Goal: Task Accomplishment & Management: Complete application form

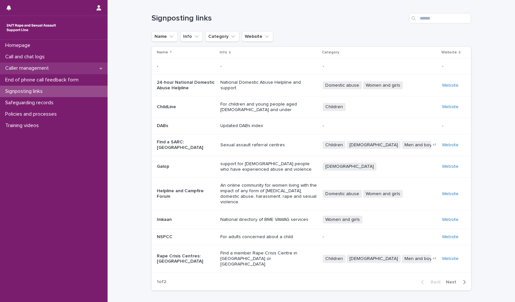
scroll to position [28, 0]
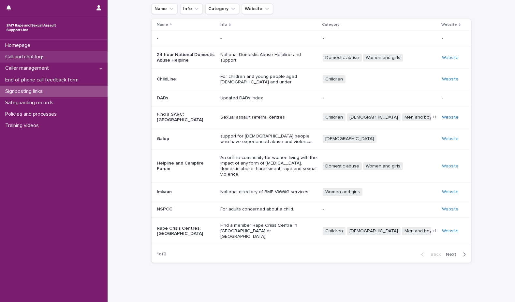
click at [53, 59] on div "Call and chat logs" at bounding box center [54, 56] width 108 height 11
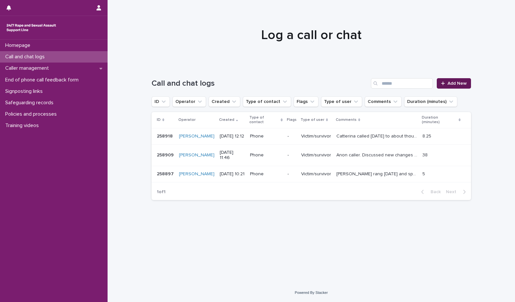
click at [454, 80] on link "Add New" at bounding box center [454, 83] width 34 height 10
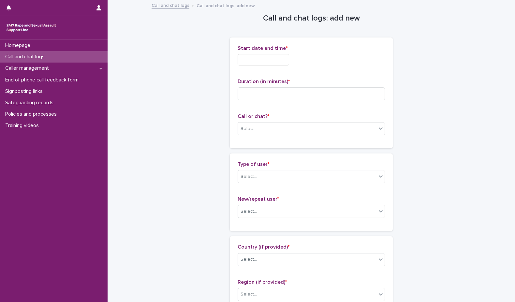
click at [256, 63] on input "text" at bounding box center [264, 59] width 52 height 11
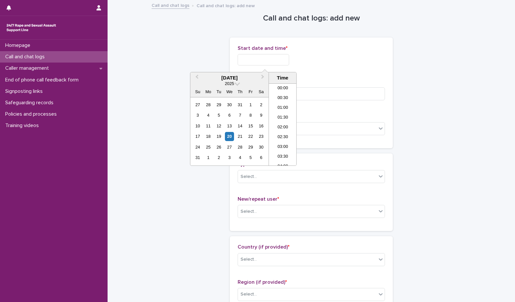
scroll to position [150, 0]
click at [280, 107] on li "08:30" at bounding box center [283, 105] width 28 height 10
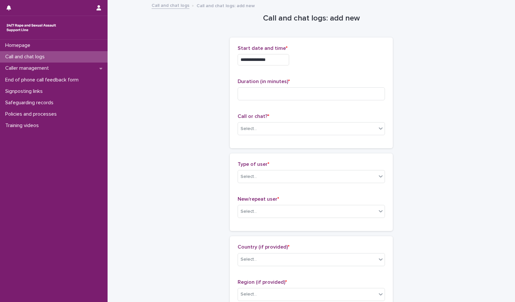
click at [274, 58] on input "**********" at bounding box center [264, 59] width 52 height 11
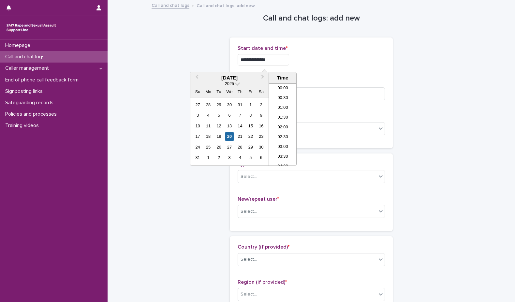
scroll to position [130, 0]
type input "**********"
click at [340, 92] on input at bounding box center [311, 93] width 147 height 13
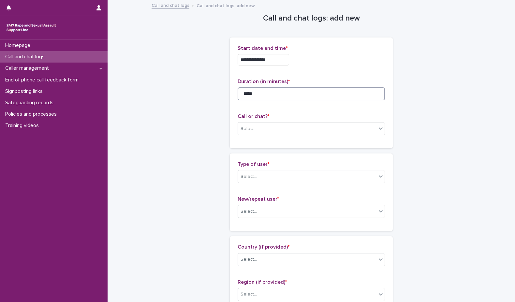
type input "*****"
click at [282, 135] on div "Call or chat? * Select..." at bounding box center [311, 126] width 147 height 27
click at [282, 133] on div "Select..." at bounding box center [307, 129] width 139 height 11
click at [287, 138] on div "Phone" at bounding box center [309, 141] width 147 height 11
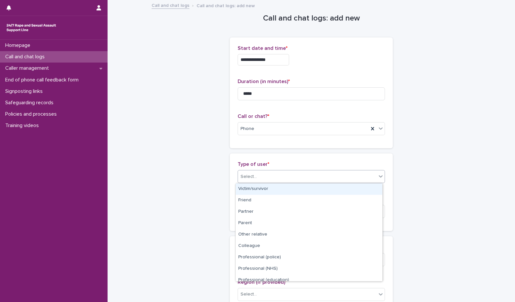
click at [284, 179] on div "Select..." at bounding box center [307, 177] width 139 height 11
drag, startPoint x: 267, startPoint y: 196, endPoint x: 273, endPoint y: 188, distance: 9.6
click at [273, 188] on div "Victim/survivor" at bounding box center [309, 189] width 147 height 11
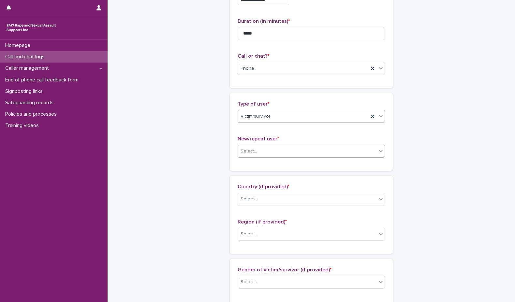
scroll to position [65, 0]
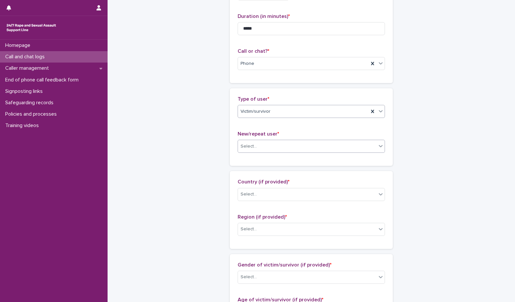
click at [332, 146] on div "Select..." at bounding box center [307, 146] width 139 height 11
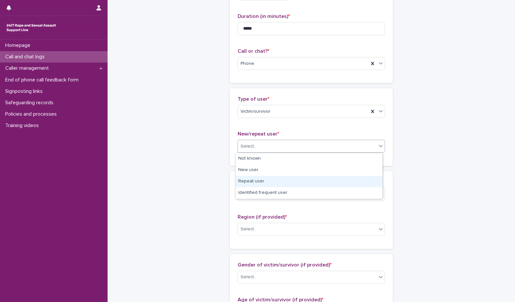
click at [298, 185] on div "Repeat user" at bounding box center [309, 181] width 147 height 11
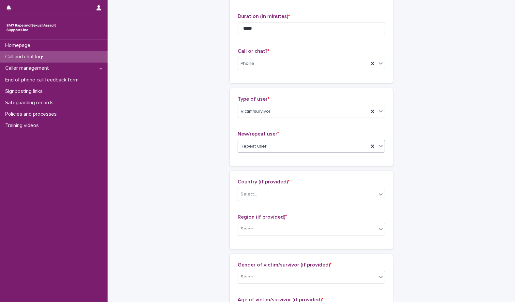
scroll to position [98, 0]
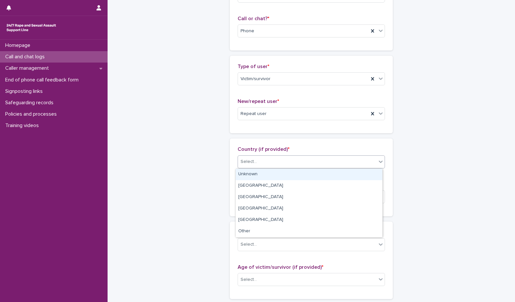
click at [316, 161] on div "Select..." at bounding box center [307, 162] width 139 height 11
click at [307, 179] on div "Unknown" at bounding box center [309, 174] width 147 height 11
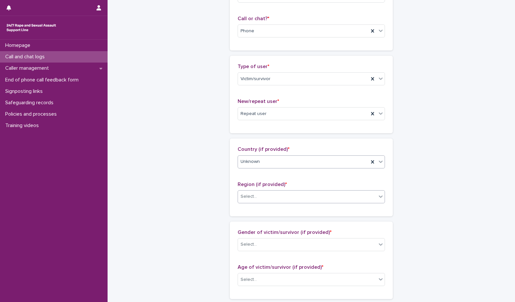
click at [303, 193] on div "Select..." at bounding box center [307, 196] width 139 height 11
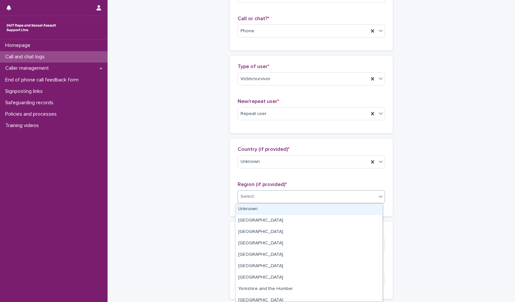
click at [296, 210] on div "Unknown" at bounding box center [309, 209] width 147 height 11
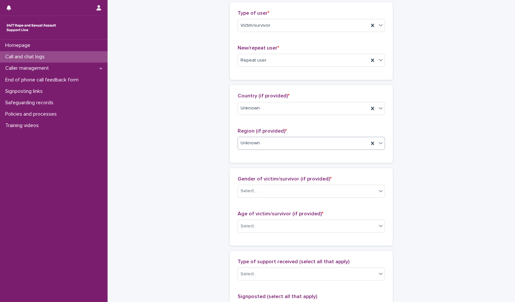
scroll to position [196, 0]
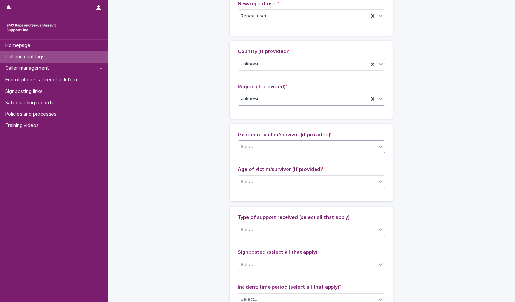
click at [343, 150] on div "Select..." at bounding box center [307, 147] width 139 height 11
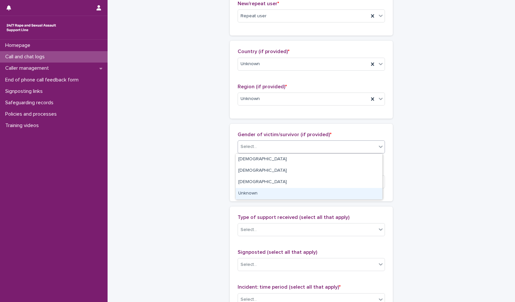
click at [299, 193] on div "Unknown" at bounding box center [309, 193] width 147 height 11
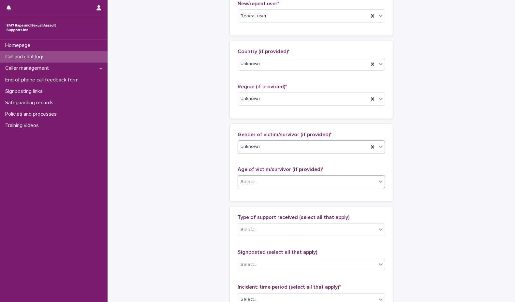
click at [303, 177] on div "Select..." at bounding box center [307, 182] width 139 height 11
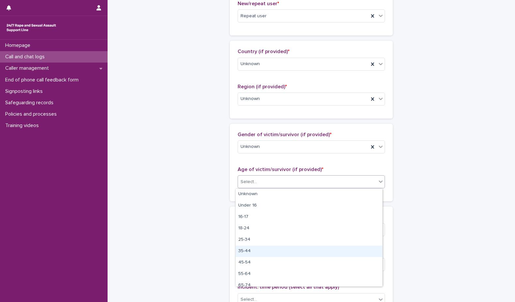
click at [253, 251] on div "35-44" at bounding box center [309, 251] width 147 height 11
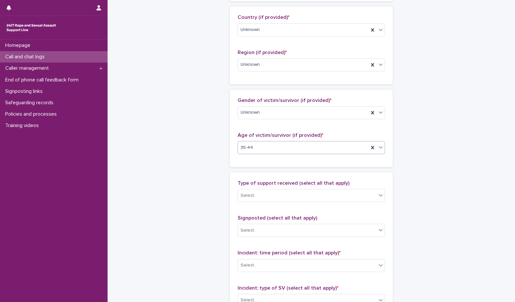
scroll to position [261, 0]
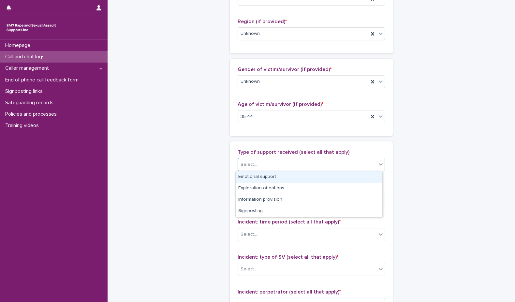
click at [304, 163] on div "Select..." at bounding box center [307, 164] width 139 height 11
click at [294, 179] on div "Emotional support" at bounding box center [309, 177] width 147 height 11
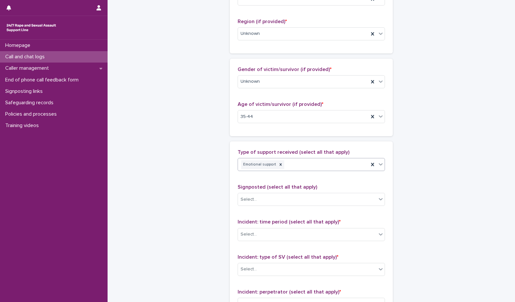
scroll to position [359, 0]
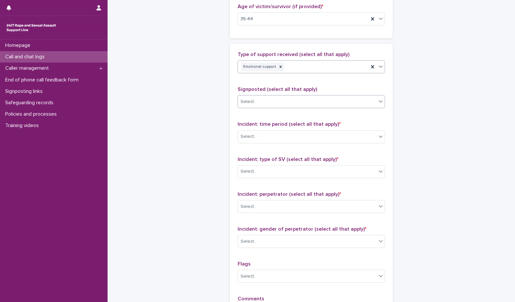
click at [328, 101] on div "Select..." at bounding box center [307, 102] width 139 height 11
click at [330, 99] on div "Select..." at bounding box center [307, 102] width 139 height 11
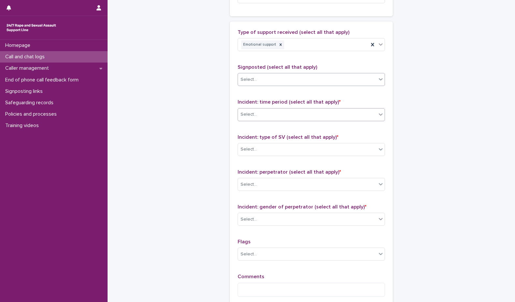
scroll to position [391, 0]
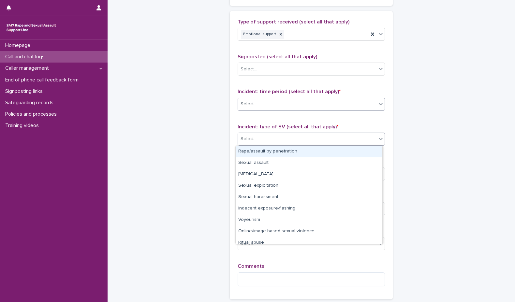
click at [309, 138] on div "Select..." at bounding box center [307, 139] width 139 height 11
click at [314, 151] on div "Rape/assault by penetration" at bounding box center [309, 151] width 147 height 11
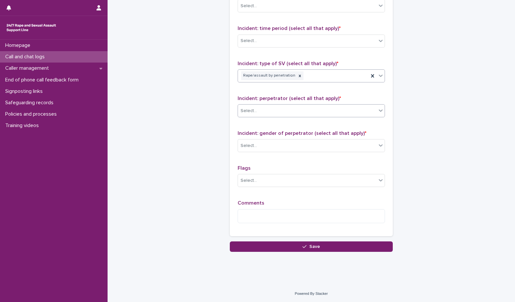
scroll to position [455, 0]
click at [318, 103] on div "Incident: perpetrator (select all that apply) * Select..." at bounding box center [311, 108] width 147 height 27
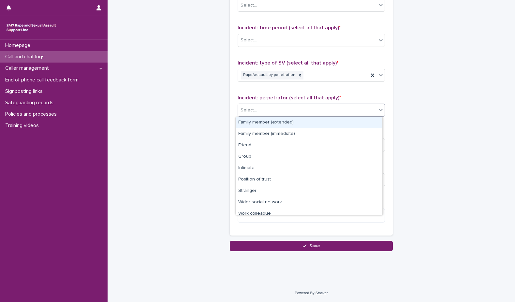
click at [320, 112] on div "Select..." at bounding box center [307, 110] width 139 height 11
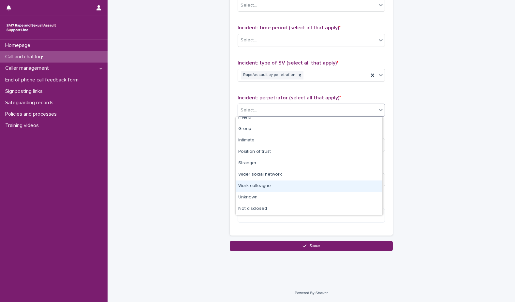
scroll to position [0, 0]
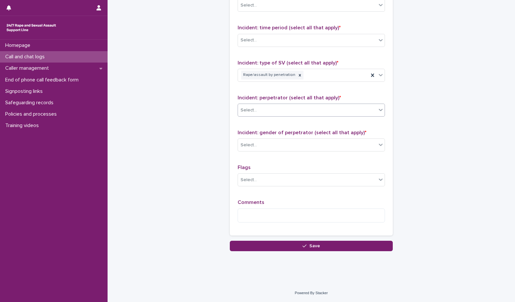
click at [322, 106] on div "Select..." at bounding box center [307, 110] width 139 height 11
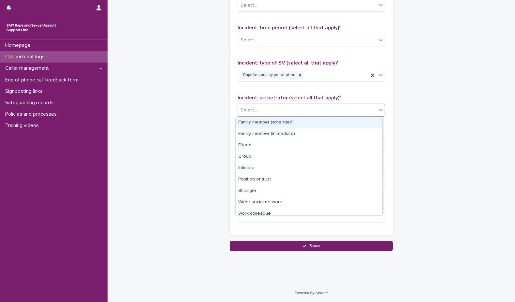
scroll to position [28, 0]
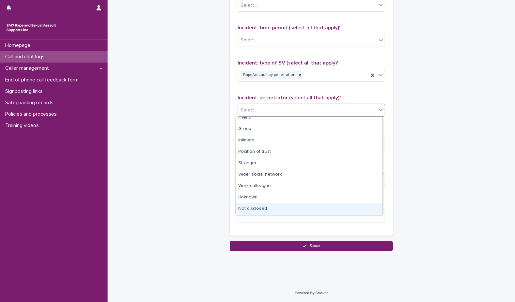
click at [269, 205] on div "Not disclosed" at bounding box center [309, 208] width 147 height 11
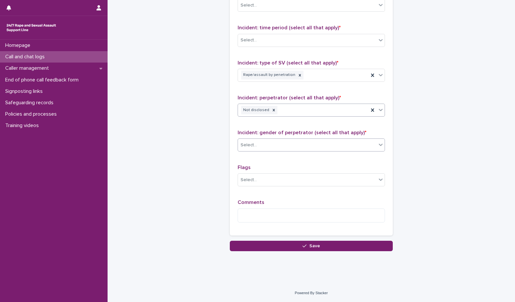
click at [289, 149] on div "Select..." at bounding box center [307, 145] width 139 height 11
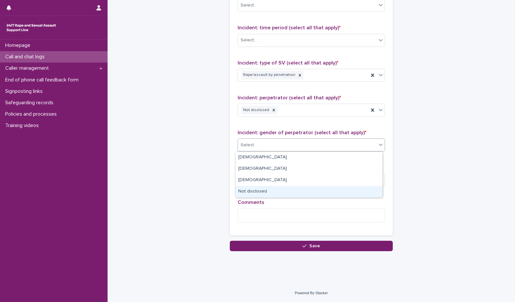
click at [279, 188] on div "Not disclosed" at bounding box center [309, 191] width 147 height 11
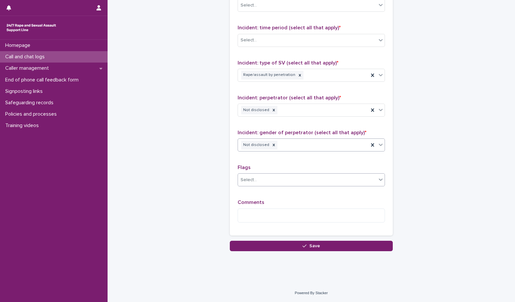
click at [279, 179] on div "Select..." at bounding box center [307, 180] width 139 height 11
click at [306, 162] on div "Type of support received (select all that apply) Emotional support Signposted (…" at bounding box center [311, 91] width 147 height 273
click at [284, 210] on textarea at bounding box center [311, 216] width 147 height 14
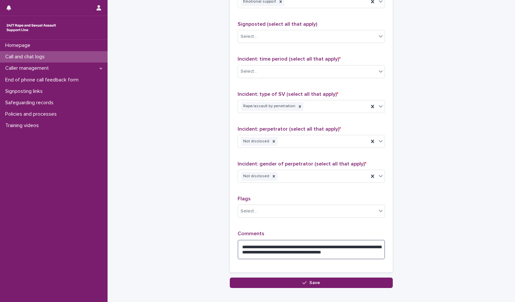
scroll to position [461, 0]
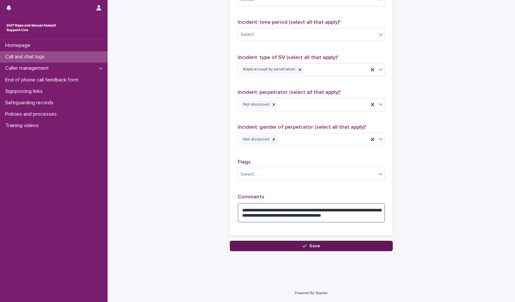
type textarea "**********"
click at [296, 243] on button "Save" at bounding box center [311, 246] width 163 height 10
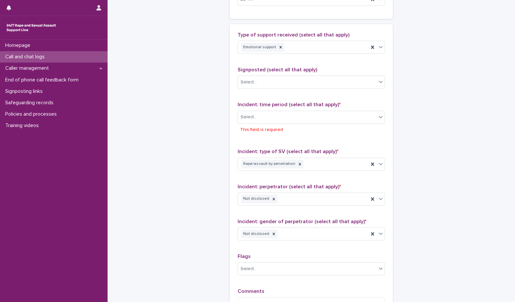
scroll to position [375, 0]
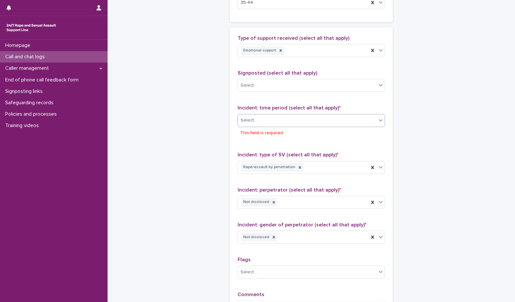
click at [323, 121] on div "Select..." at bounding box center [307, 120] width 139 height 11
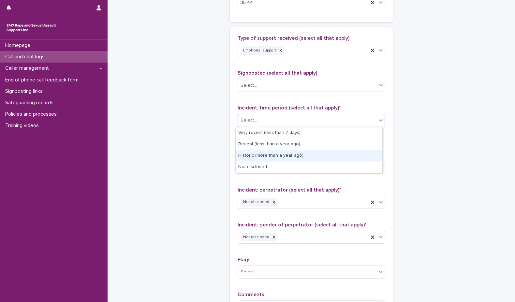
click at [306, 152] on div "Historic (more than a year ago)" at bounding box center [309, 155] width 147 height 11
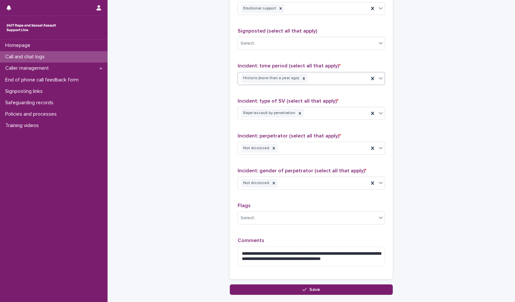
scroll to position [461, 0]
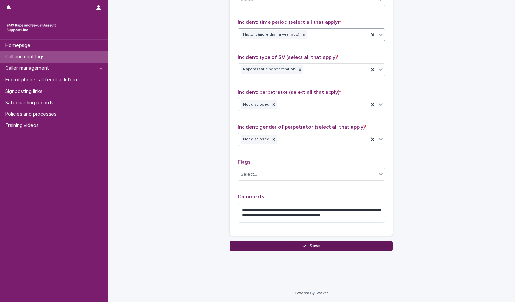
click at [304, 243] on button "Save" at bounding box center [311, 246] width 163 height 10
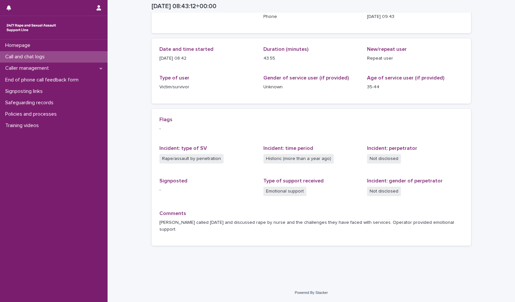
scroll to position [44, 0]
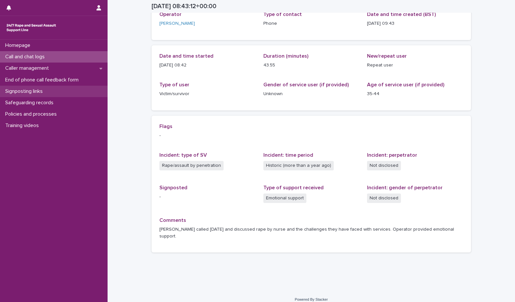
click at [45, 88] on p "Signposting links" at bounding box center [25, 91] width 45 height 6
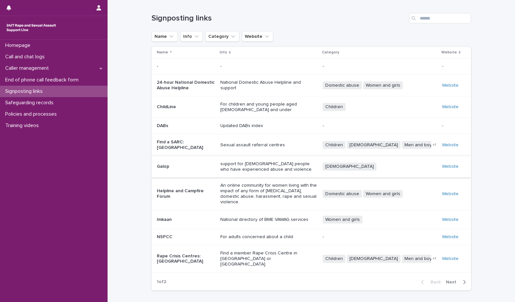
scroll to position [28, 0]
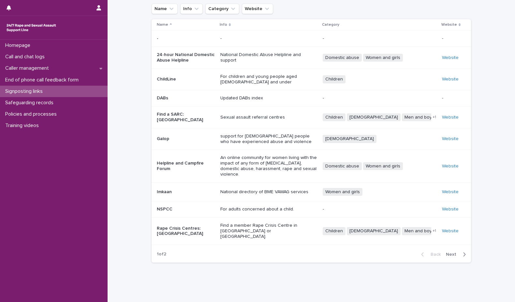
click at [452, 252] on span "Next" at bounding box center [453, 254] width 14 height 5
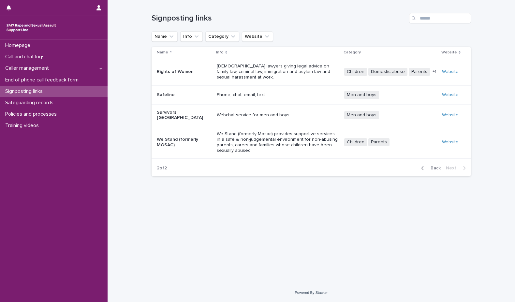
click at [432, 166] on span "Back" at bounding box center [434, 168] width 14 height 5
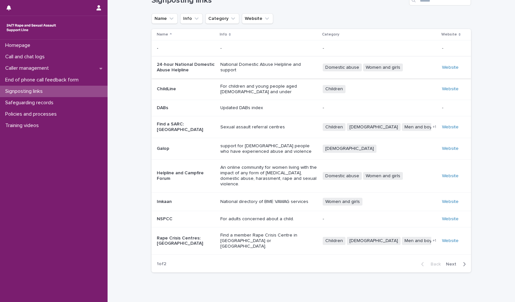
scroll to position [28, 0]
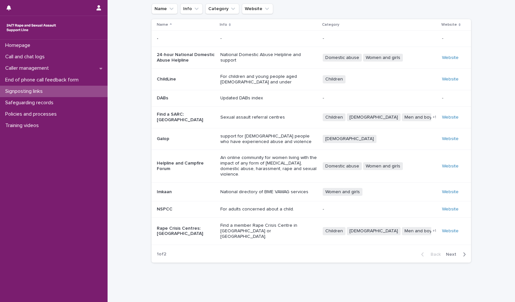
click at [264, 223] on p "Find a member Rape Crisis Centre in [GEOGRAPHIC_DATA] or [GEOGRAPHIC_DATA]." at bounding box center [268, 231] width 97 height 16
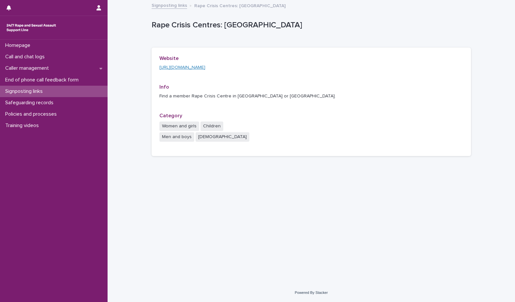
click at [205, 66] on link "[URL][DOMAIN_NAME]" at bounding box center [182, 67] width 46 height 5
click at [42, 88] on p "Signposting links" at bounding box center [25, 91] width 45 height 6
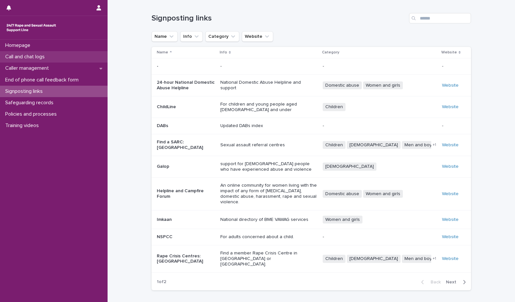
click at [42, 57] on p "Call and chat logs" at bounding box center [26, 57] width 47 height 6
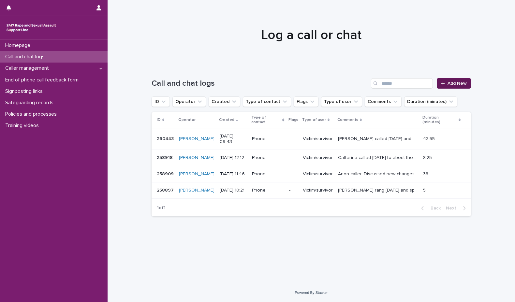
click at [443, 85] on icon at bounding box center [443, 83] width 4 height 5
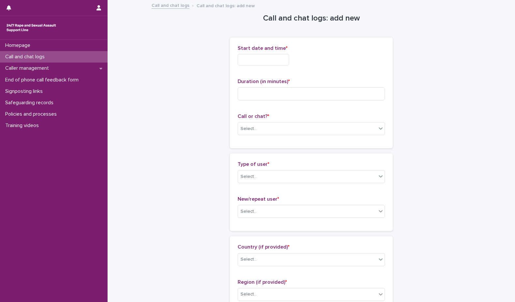
click at [260, 63] on input "text" at bounding box center [264, 59] width 52 height 11
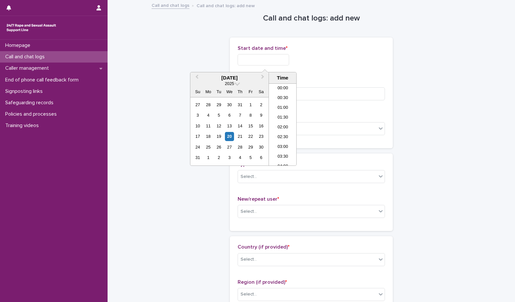
scroll to position [160, 0]
click at [284, 113] on li "09:30" at bounding box center [283, 115] width 28 height 10
click at [279, 59] on input "**********" at bounding box center [264, 59] width 52 height 11
type input "**********"
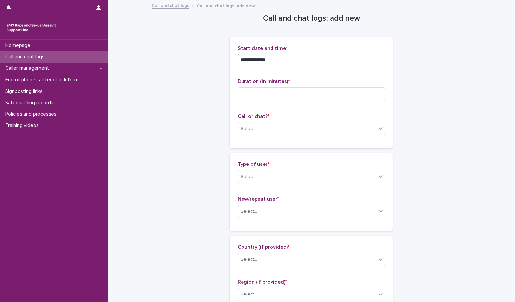
click at [353, 50] on p "Start date and time *" at bounding box center [311, 48] width 147 height 6
click at [292, 93] on input at bounding box center [311, 93] width 147 height 13
type input "****"
click at [263, 132] on div "Select..." at bounding box center [307, 129] width 139 height 11
click at [257, 140] on div "Phone" at bounding box center [309, 141] width 147 height 11
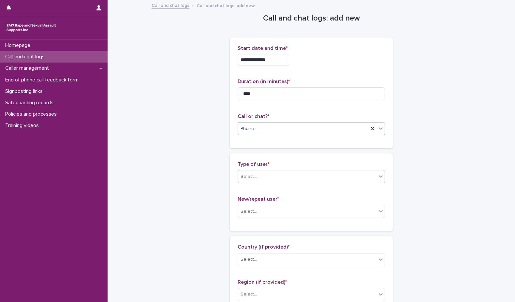
click at [255, 174] on div "Select..." at bounding box center [307, 177] width 139 height 11
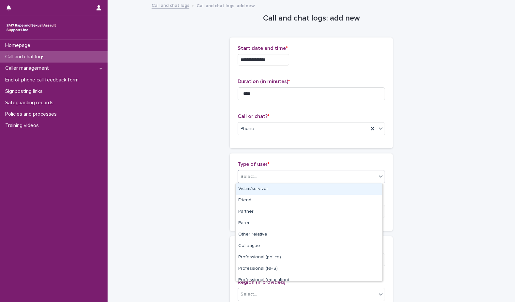
click at [264, 188] on div "Victim/survivor" at bounding box center [309, 189] width 147 height 11
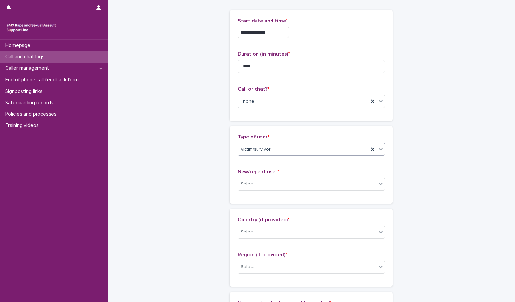
scroll to position [65, 0]
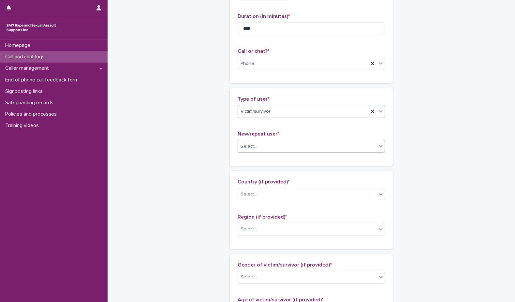
click at [280, 143] on div "Select..." at bounding box center [307, 146] width 139 height 11
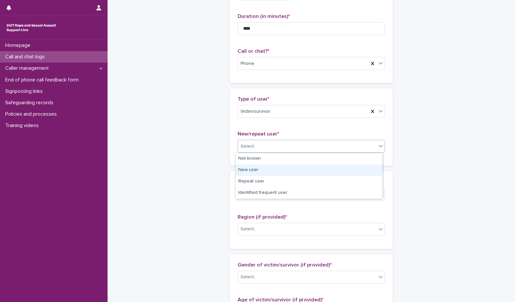
click at [256, 170] on div "New user" at bounding box center [309, 170] width 147 height 11
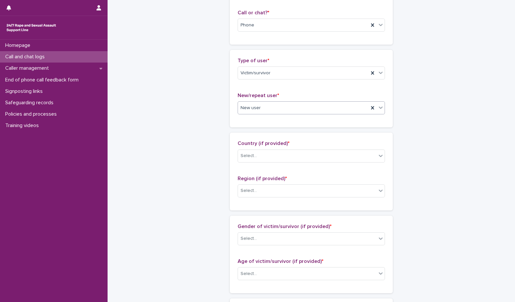
scroll to position [163, 0]
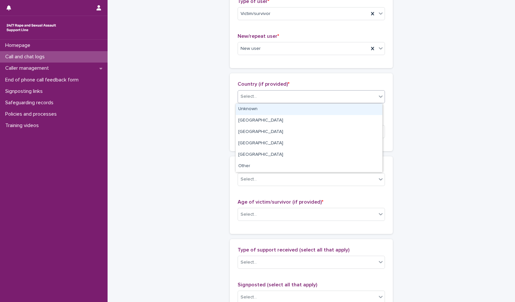
click at [302, 93] on div "Select..." at bounding box center [307, 96] width 139 height 11
click at [270, 110] on div "Unknown" at bounding box center [309, 109] width 147 height 11
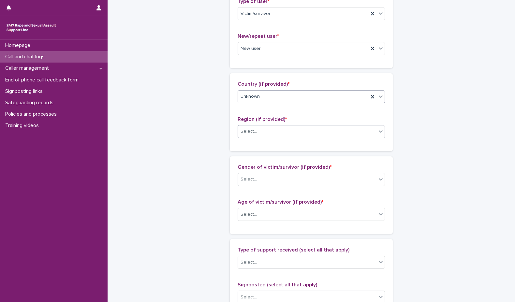
click at [263, 132] on div "Select..." at bounding box center [307, 131] width 139 height 11
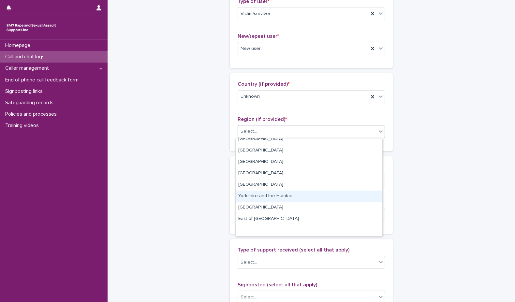
scroll to position [0, 0]
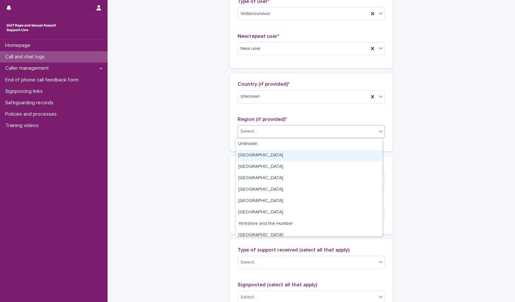
click at [280, 157] on div "[GEOGRAPHIC_DATA]" at bounding box center [309, 155] width 147 height 11
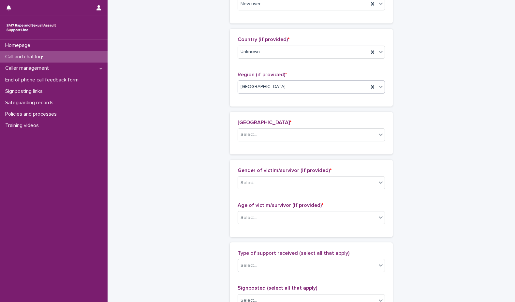
scroll to position [219, 0]
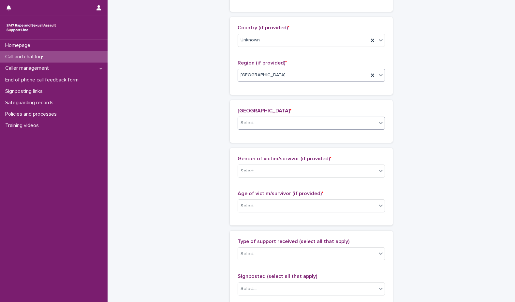
click at [291, 125] on div "Select..." at bounding box center [307, 123] width 139 height 11
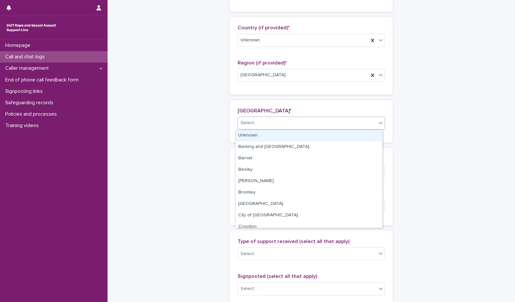
click at [285, 139] on div "Unknown" at bounding box center [309, 135] width 147 height 11
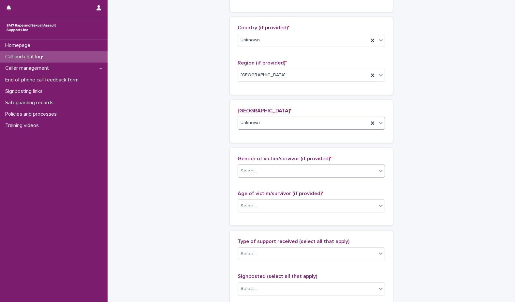
click at [279, 174] on div "Select..." at bounding box center [307, 171] width 139 height 11
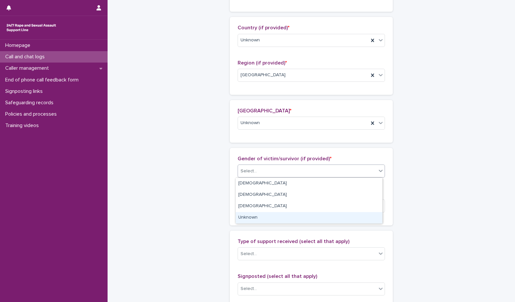
click at [251, 220] on div "Unknown" at bounding box center [309, 217] width 147 height 11
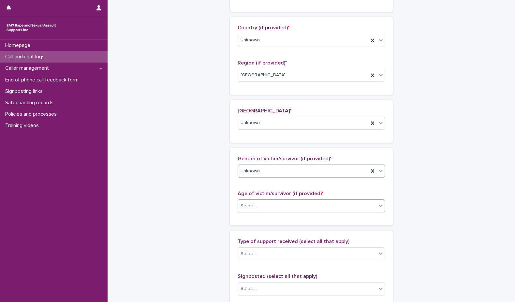
click at [254, 201] on div "Select..." at bounding box center [307, 206] width 139 height 11
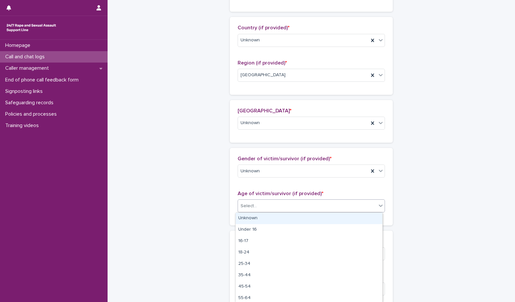
click at [257, 217] on div "Unknown" at bounding box center [309, 218] width 147 height 11
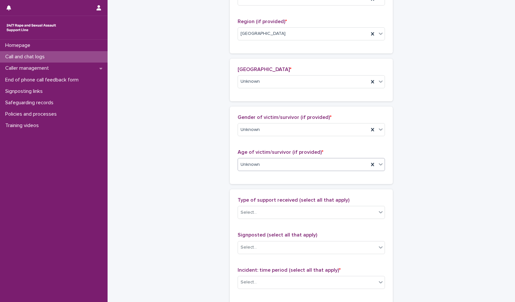
scroll to position [285, 0]
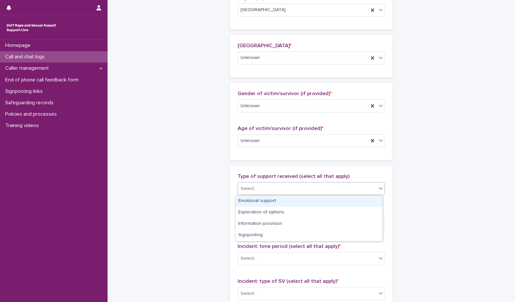
click at [274, 190] on div "Select..." at bounding box center [307, 189] width 139 height 11
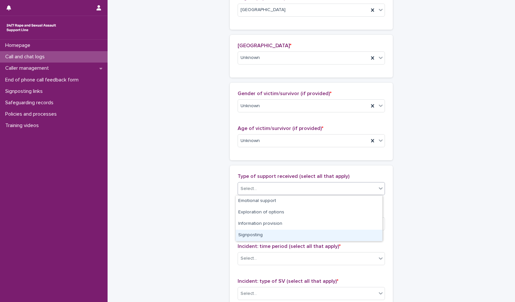
click at [265, 236] on div "Signposting" at bounding box center [309, 235] width 147 height 11
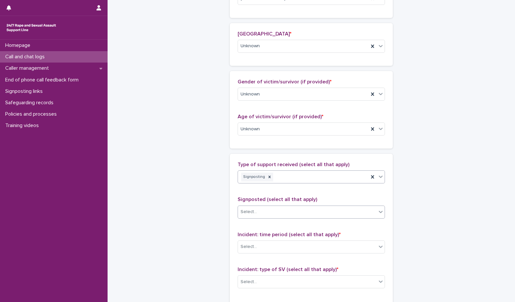
scroll to position [317, 0]
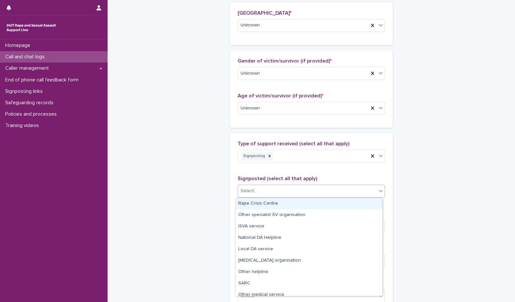
click at [281, 188] on div "Select..." at bounding box center [307, 191] width 139 height 11
click at [279, 201] on div "Rape Crisis Centre" at bounding box center [309, 203] width 147 height 11
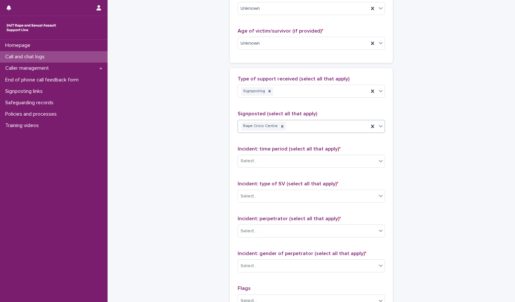
scroll to position [383, 0]
click at [279, 160] on div "Select..." at bounding box center [307, 161] width 139 height 11
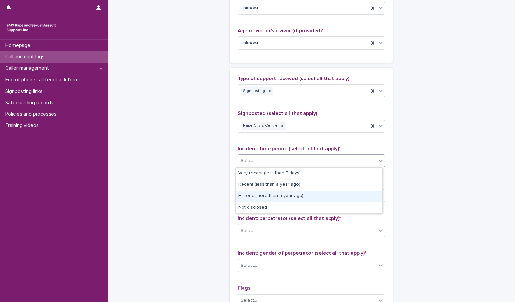
drag, startPoint x: 274, startPoint y: 189, endPoint x: 274, endPoint y: 198, distance: 9.1
click at [274, 198] on div "Historic (more than a year ago)" at bounding box center [309, 196] width 147 height 11
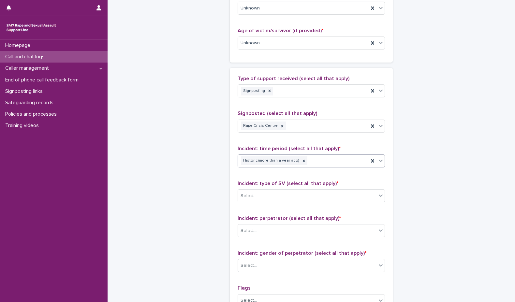
scroll to position [415, 0]
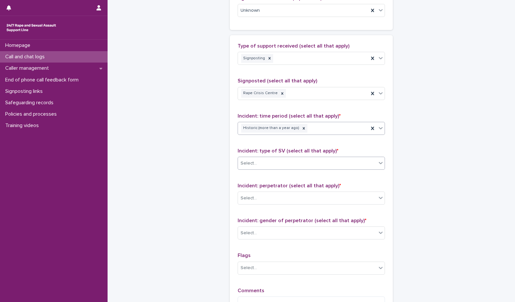
click at [285, 160] on div "Select..." at bounding box center [307, 163] width 139 height 11
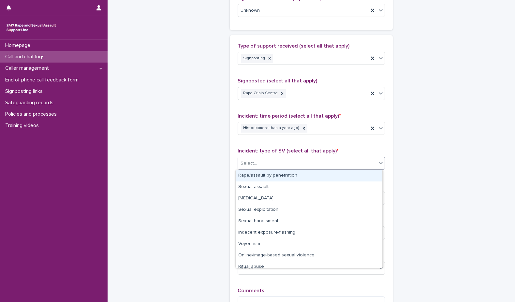
click at [281, 175] on div "Rape/assault by penetration" at bounding box center [309, 175] width 147 height 11
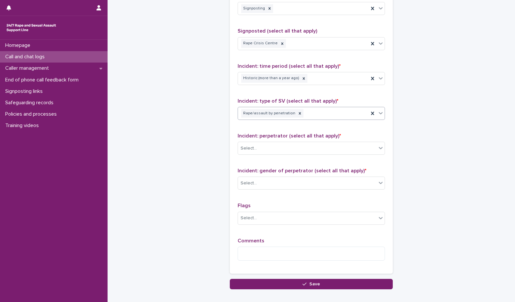
scroll to position [480, 0]
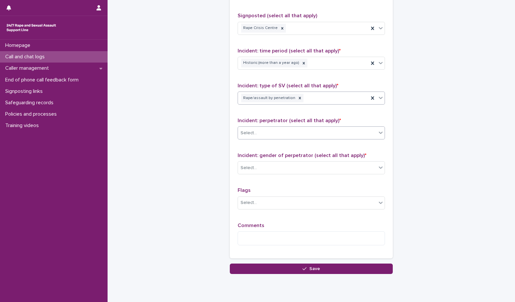
click at [304, 132] on div "Select..." at bounding box center [307, 133] width 139 height 11
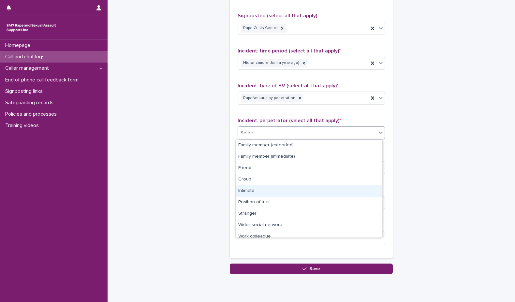
scroll to position [28, 0]
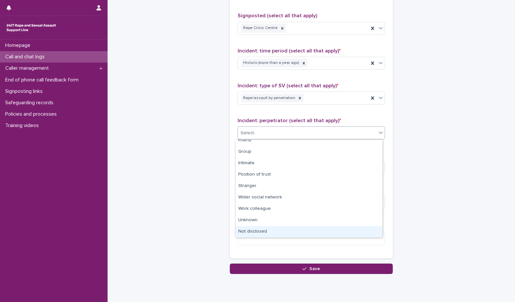
drag, startPoint x: 281, startPoint y: 239, endPoint x: 270, endPoint y: 232, distance: 13.1
click at [270, 232] on div "Not disclosed" at bounding box center [309, 231] width 147 height 11
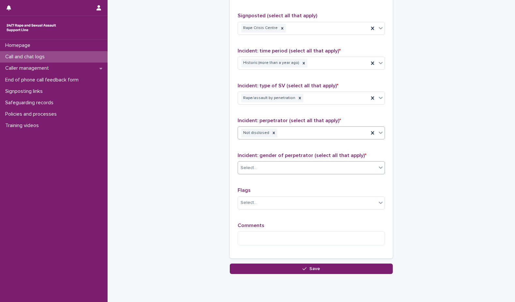
click at [311, 170] on div "Select..." at bounding box center [307, 168] width 139 height 11
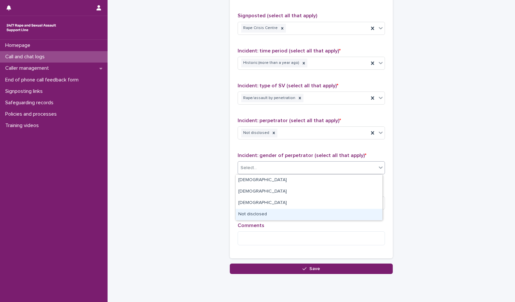
click at [301, 212] on div "Not disclosed" at bounding box center [309, 214] width 147 height 11
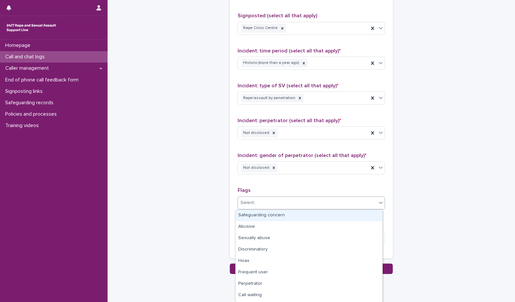
click at [294, 200] on div "Select..." at bounding box center [307, 203] width 139 height 11
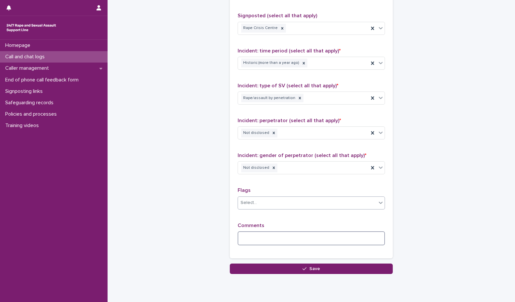
click at [290, 234] on textarea at bounding box center [311, 239] width 147 height 14
click at [348, 236] on textarea "**********" at bounding box center [311, 239] width 147 height 14
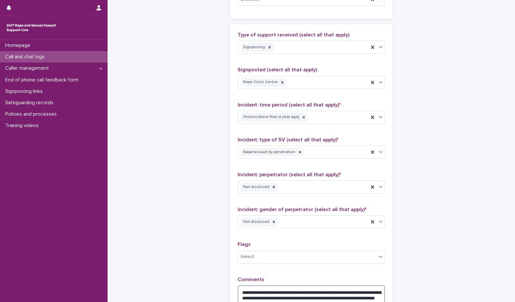
scroll to position [514, 0]
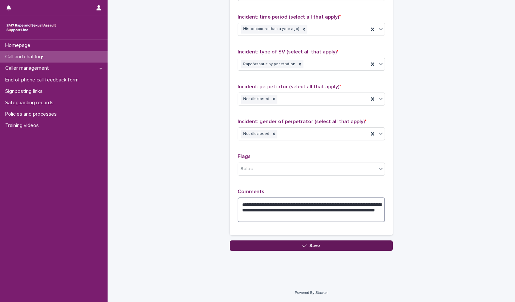
type textarea "**********"
click at [315, 245] on span "Save" at bounding box center [314, 246] width 11 height 5
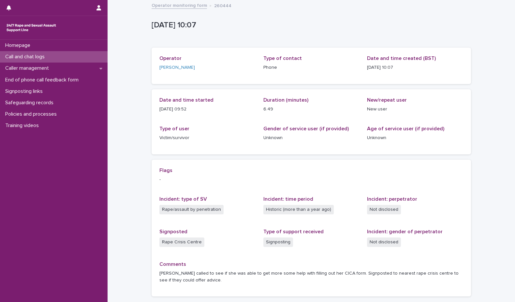
click at [62, 54] on div "Call and chat logs" at bounding box center [54, 56] width 108 height 11
